Goal: Contribute content: Add original content to the website for others to see

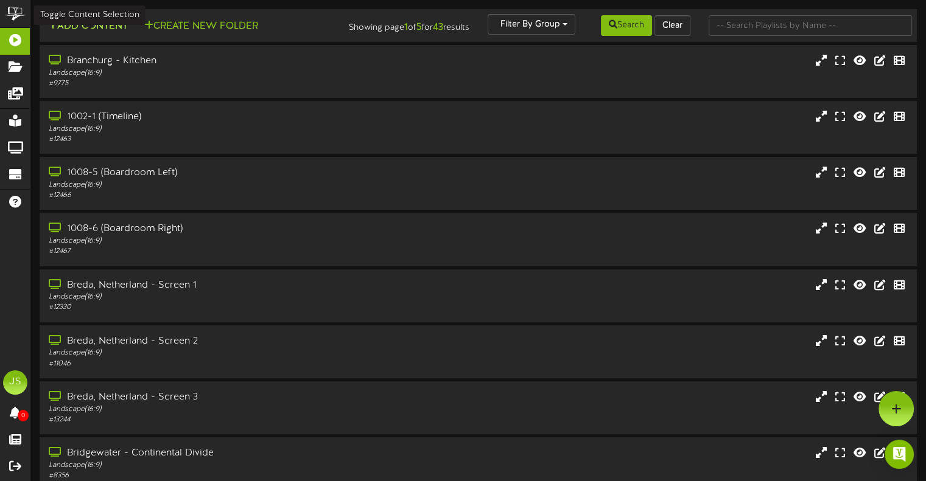
click at [110, 23] on button "Add Content" at bounding box center [87, 26] width 87 height 15
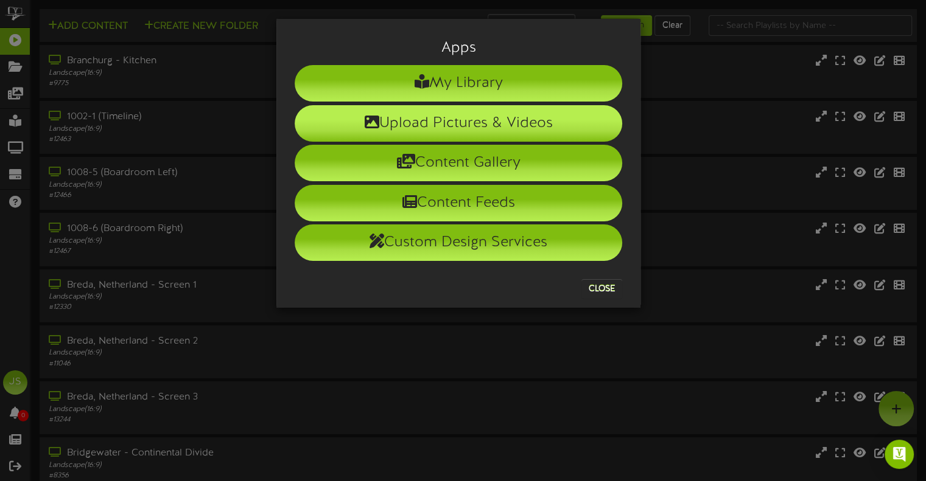
click at [498, 131] on li "Upload Pictures & Videos" at bounding box center [458, 123] width 327 height 37
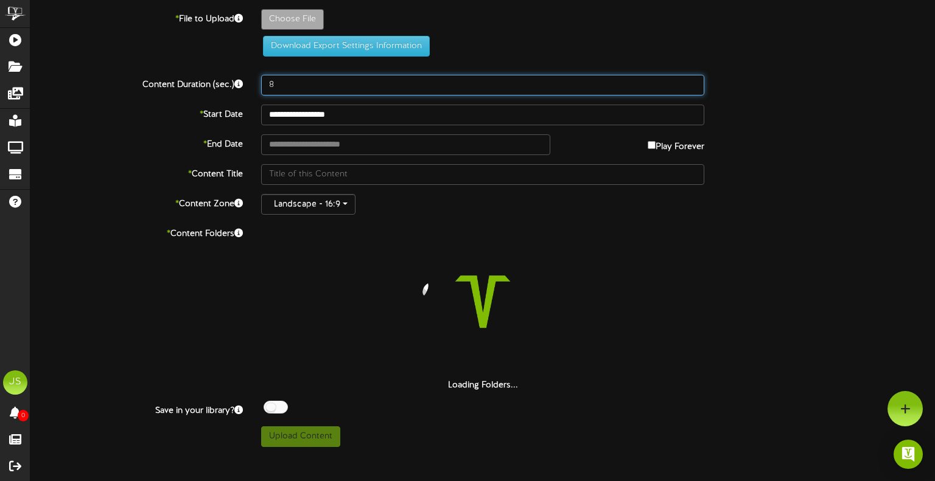
drag, startPoint x: 289, startPoint y: 82, endPoint x: 217, endPoint y: 80, distance: 71.9
click at [217, 80] on div "Content Duration (sec.) 8" at bounding box center [482, 85] width 923 height 21
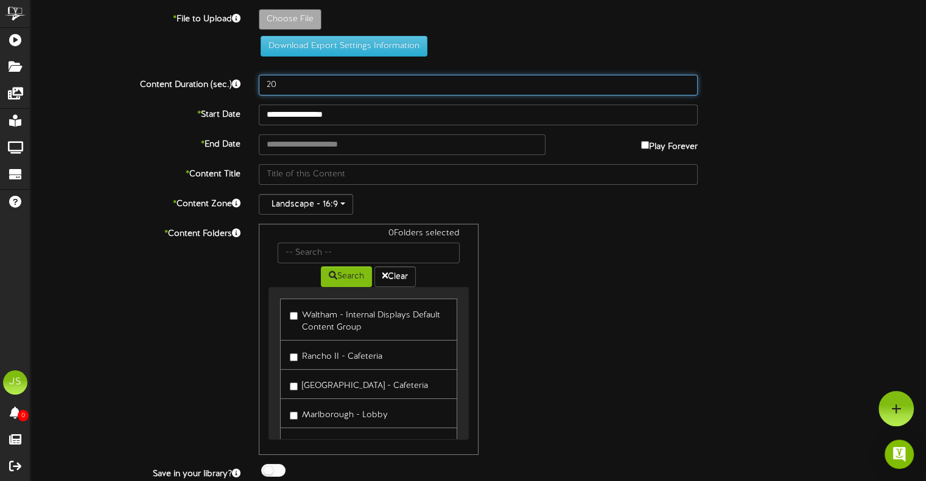
type input "20"
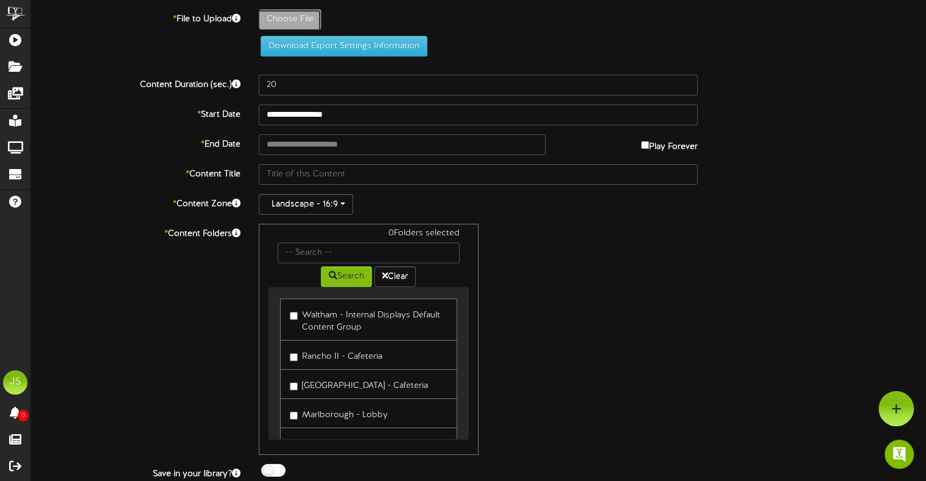
type input "**********"
type input "2025-26RepligenOEisComingDigitalScreen"
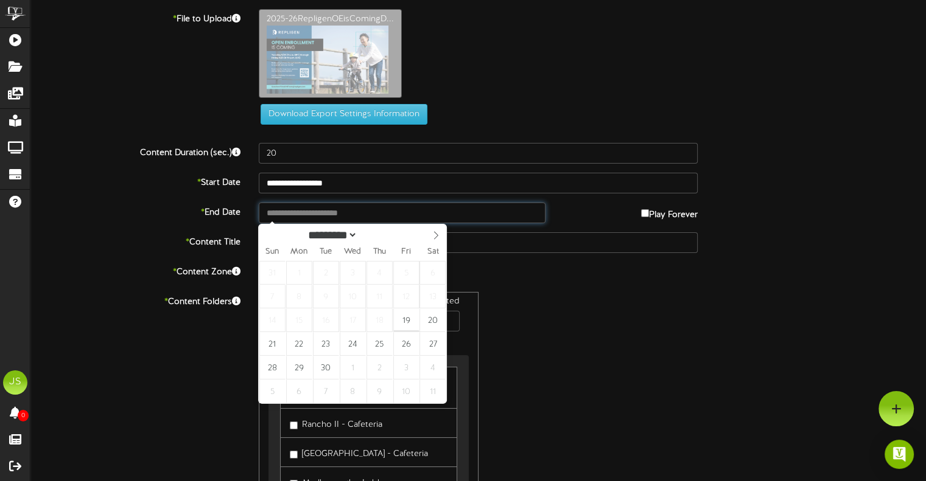
click at [337, 215] on input "text" at bounding box center [402, 213] width 286 height 21
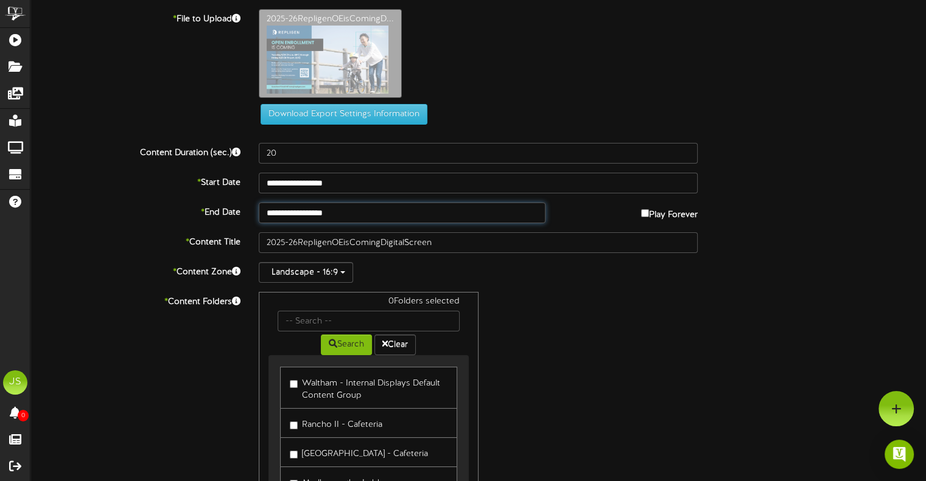
click at [410, 210] on input "**********" at bounding box center [402, 213] width 286 height 21
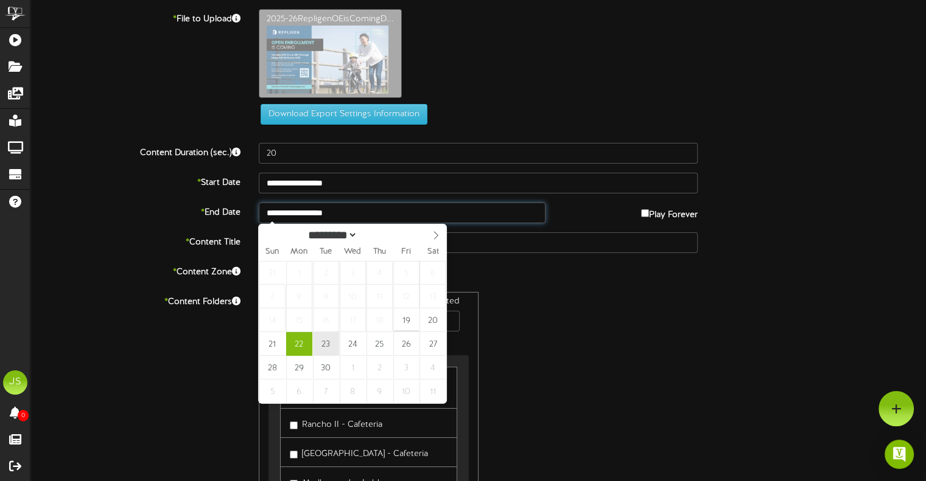
type input "**********"
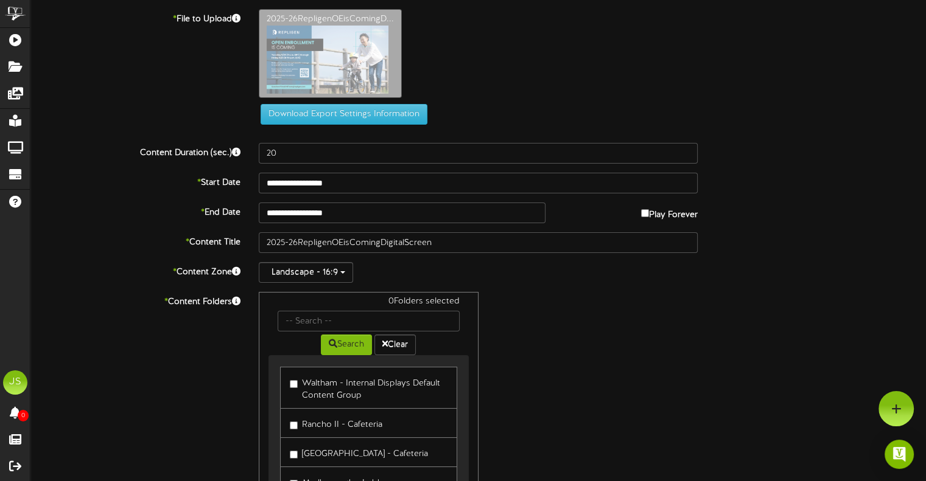
click at [323, 391] on label "Waltham - Internal Displays Default Content Group" at bounding box center [368, 388] width 157 height 29
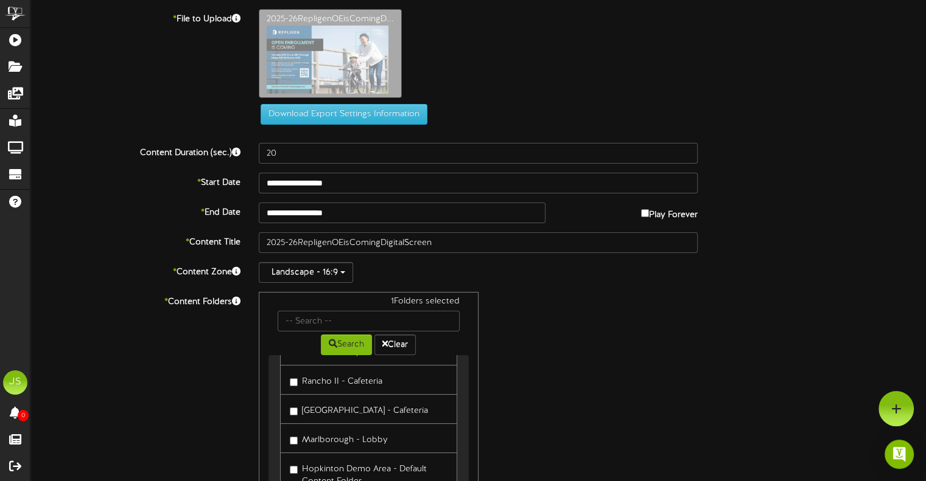
scroll to position [61, 0]
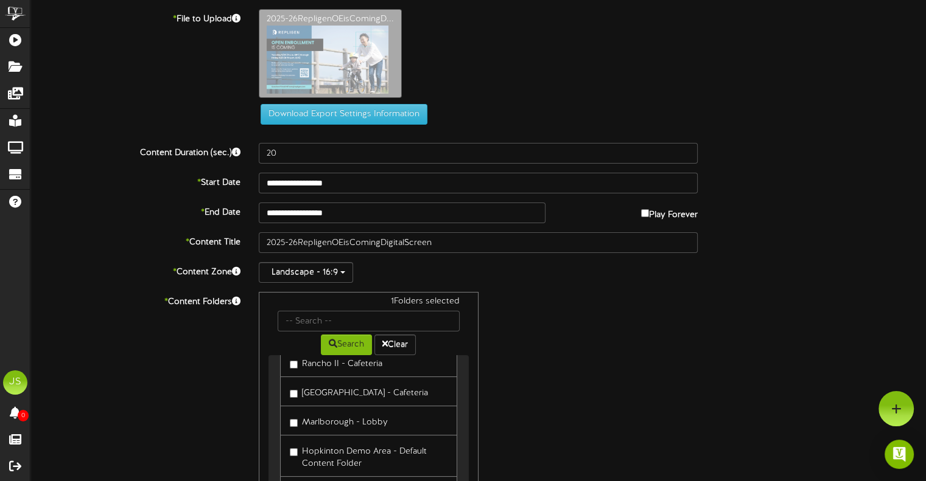
click at [366, 367] on label "Rancho II - Cafeteria" at bounding box center [336, 362] width 93 height 16
click at [368, 394] on label "[GEOGRAPHIC_DATA] - Cafeteria" at bounding box center [359, 391] width 138 height 16
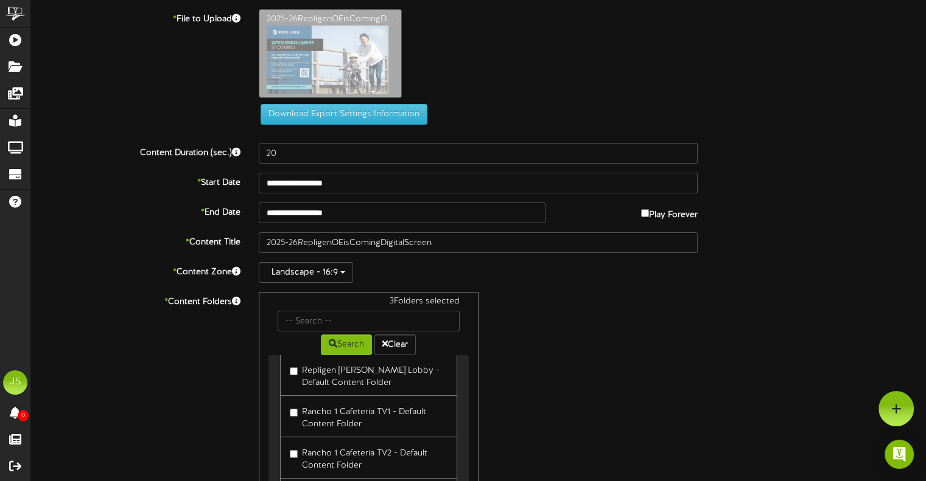
scroll to position [365, 0]
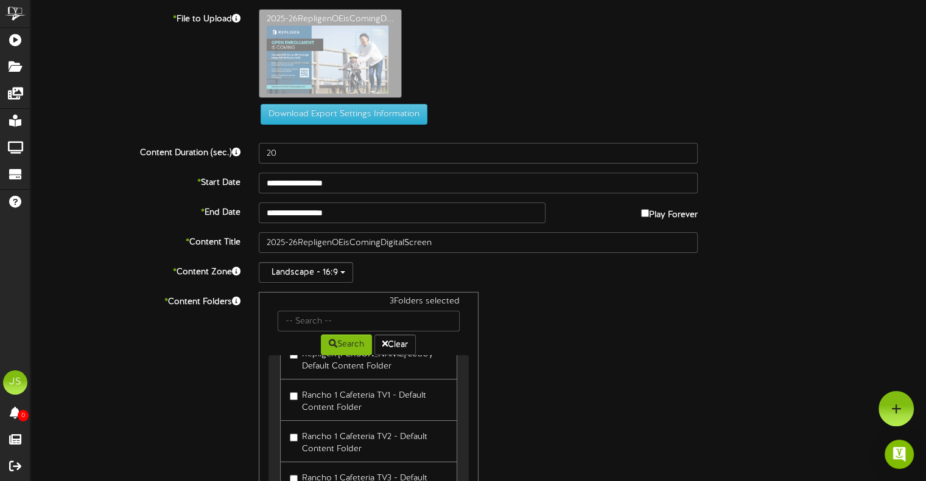
click at [348, 390] on label "Rancho 1 Cafeteria TV1 - Default Content Folder" at bounding box center [368, 400] width 157 height 29
click at [324, 436] on label "Rancho 1 Cafeteria TV2 - Default Content Folder" at bounding box center [368, 441] width 157 height 29
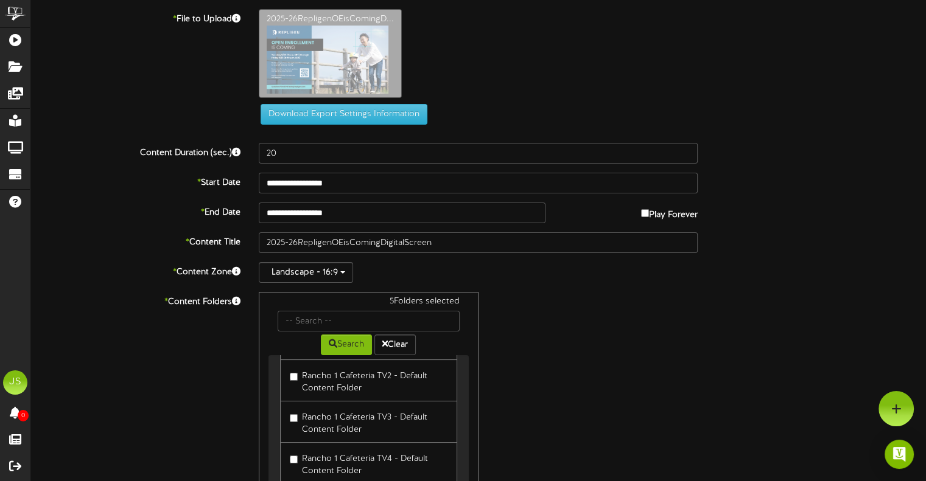
click at [335, 423] on label "Rancho 1 Cafeteria TV3 - Default Content Folder" at bounding box center [368, 422] width 157 height 29
click at [333, 455] on label "Rancho 1 Cafeteria TV4 - Default Content Folder" at bounding box center [368, 463] width 157 height 29
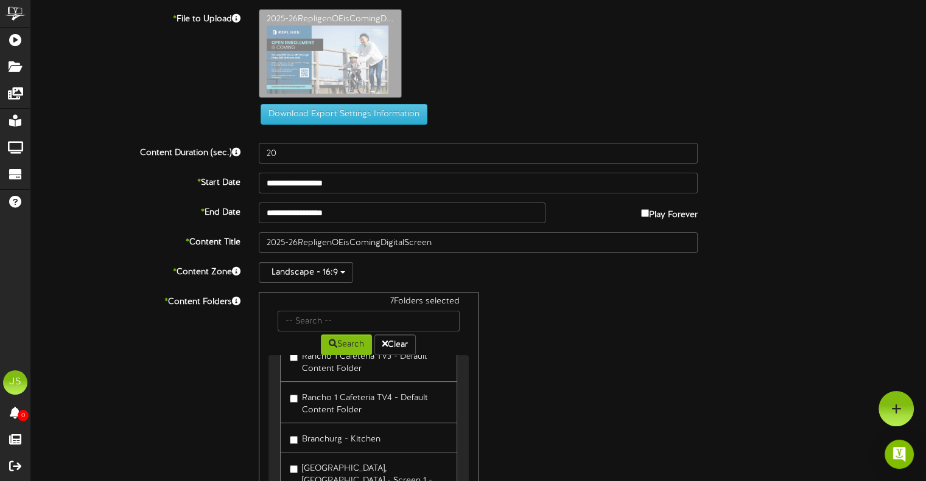
click at [337, 436] on label "Branchurg - Kitchen" at bounding box center [335, 438] width 91 height 16
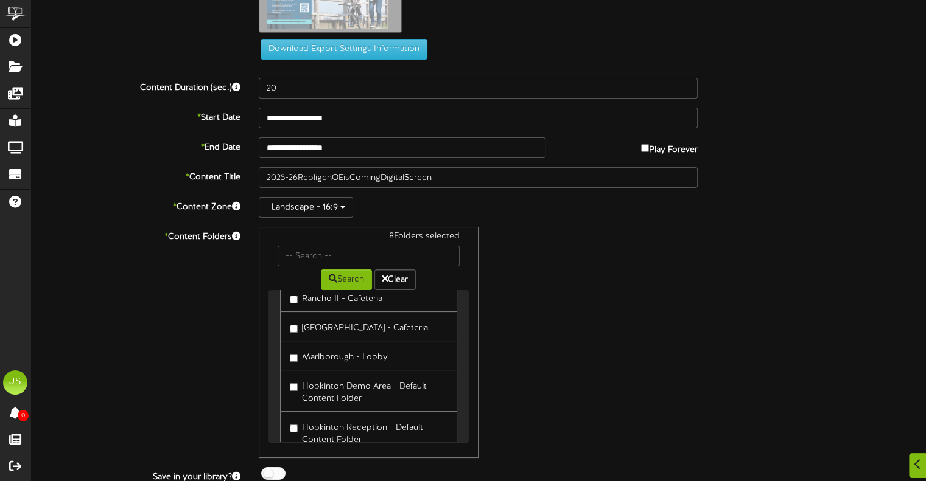
scroll to position [105, 0]
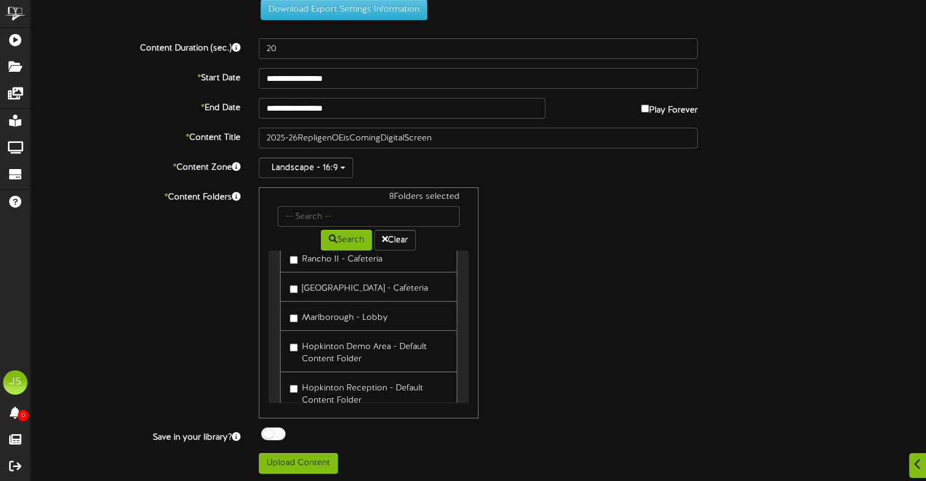
click at [269, 435] on div at bounding box center [273, 434] width 24 height 13
click at [295, 463] on button "Upload Content" at bounding box center [298, 463] width 79 height 21
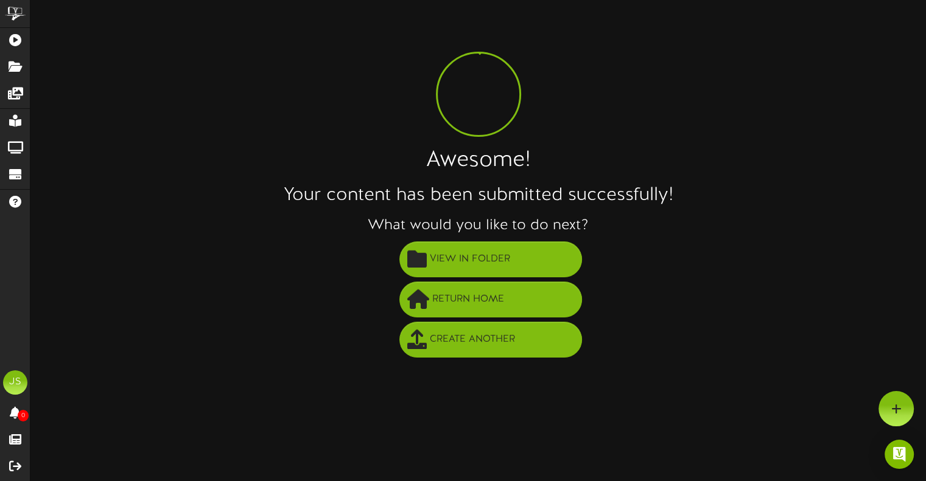
scroll to position [0, 0]
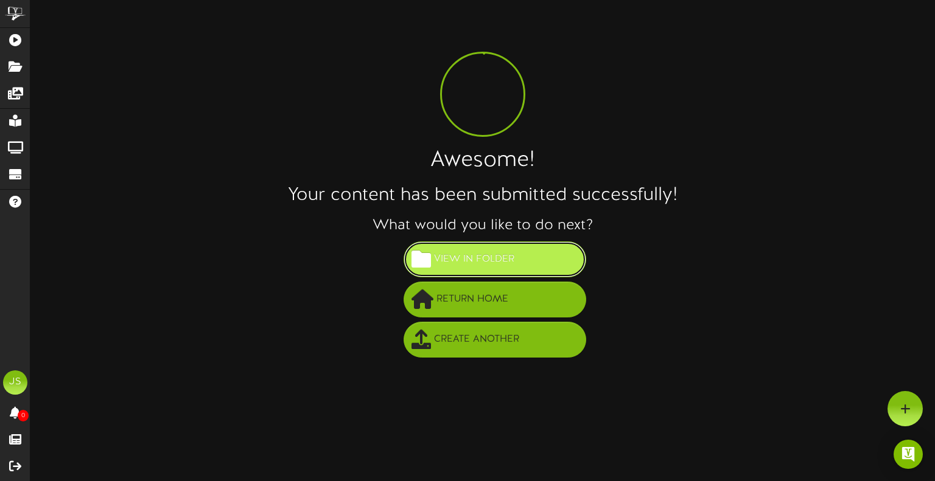
click at [478, 265] on span "View in Folder" at bounding box center [474, 260] width 86 height 20
